Goal: Use online tool/utility: Utilize a website feature to perform a specific function

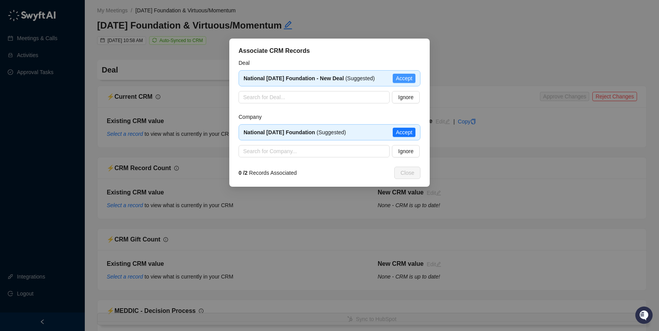
click at [405, 79] on span "Accept" at bounding box center [404, 78] width 17 height 8
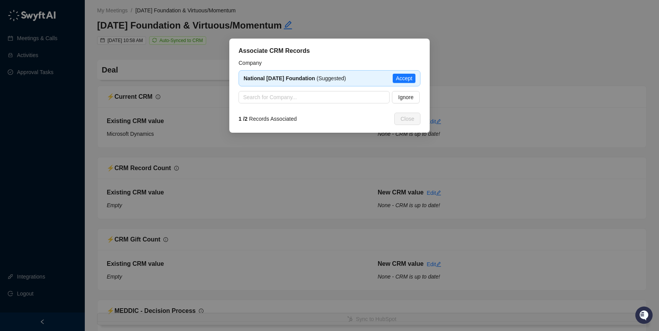
click at [405, 79] on span "Accept" at bounding box center [404, 78] width 17 height 8
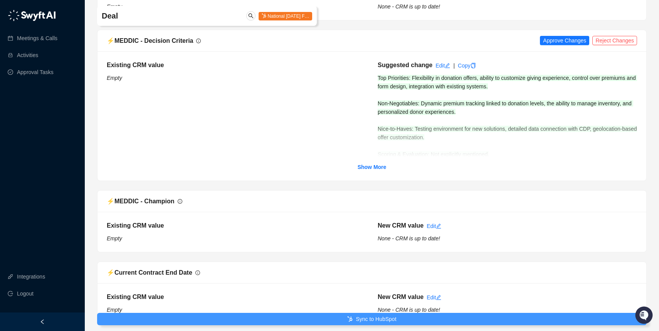
scroll to position [485, 0]
click at [349, 315] on button "Sync to HubSpot" at bounding box center [372, 319] width 550 height 12
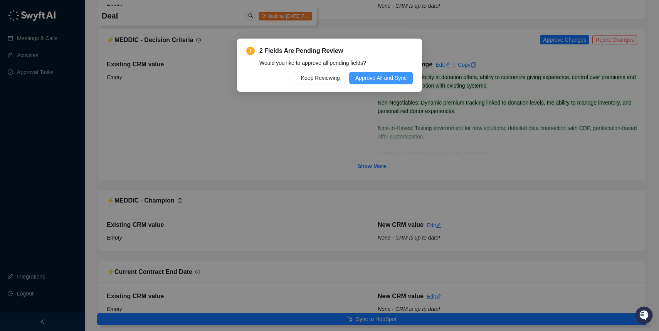
click at [367, 77] on span "Approve All and Sync" at bounding box center [381, 78] width 51 height 8
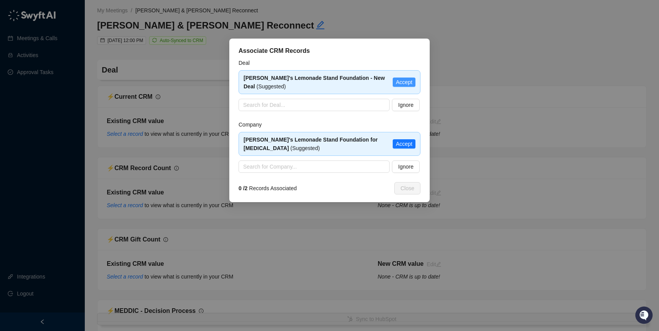
click at [403, 83] on span "Accept" at bounding box center [404, 82] width 17 height 8
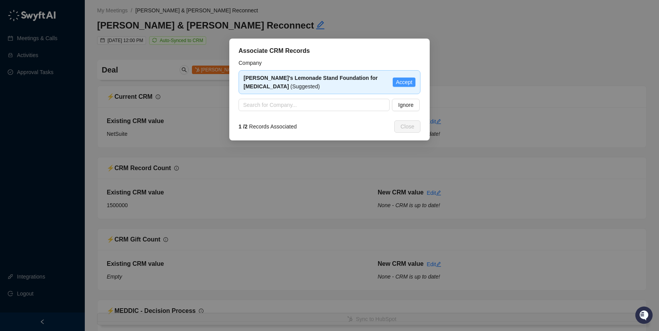
click at [406, 84] on span "Accept" at bounding box center [404, 82] width 17 height 8
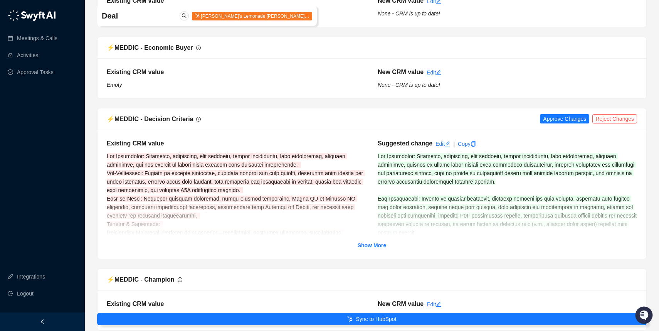
scroll to position [492, 0]
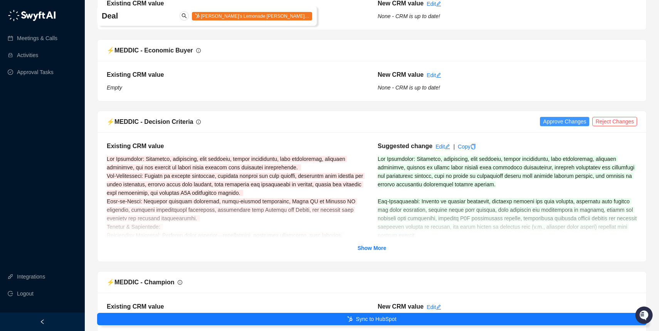
click at [560, 121] on span "Approve Changes" at bounding box center [564, 121] width 43 height 8
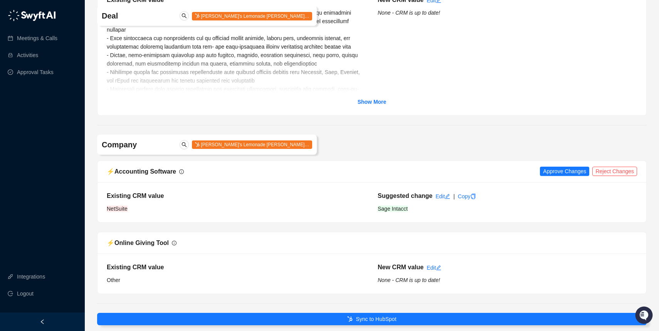
scroll to position [979, 0]
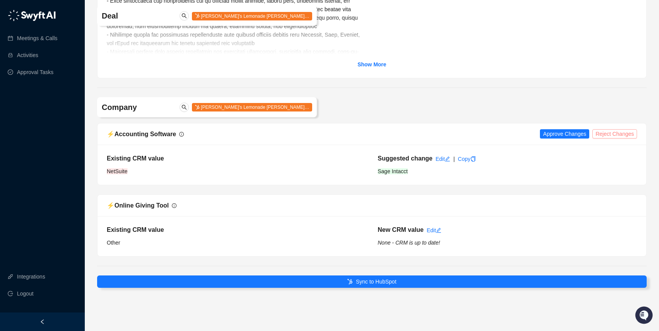
click at [605, 133] on span "Reject Changes" at bounding box center [615, 134] width 39 height 8
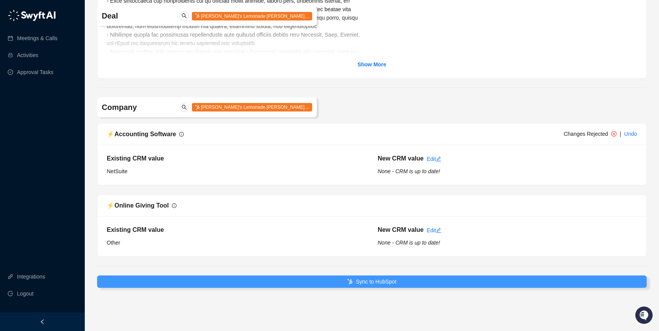
click at [371, 278] on span "Sync to HubSpot" at bounding box center [376, 281] width 40 height 8
